Goal: Information Seeking & Learning: Learn about a topic

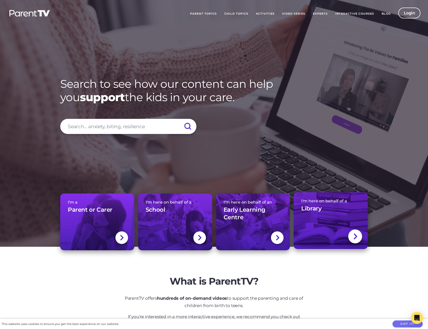
click at [351, 234] on div at bounding box center [355, 236] width 14 height 14
click at [356, 234] on img at bounding box center [355, 236] width 4 height 7
click at [333, 200] on span "I'm here on behalf of a" at bounding box center [330, 200] width 59 height 5
